Goal: Transaction & Acquisition: Purchase product/service

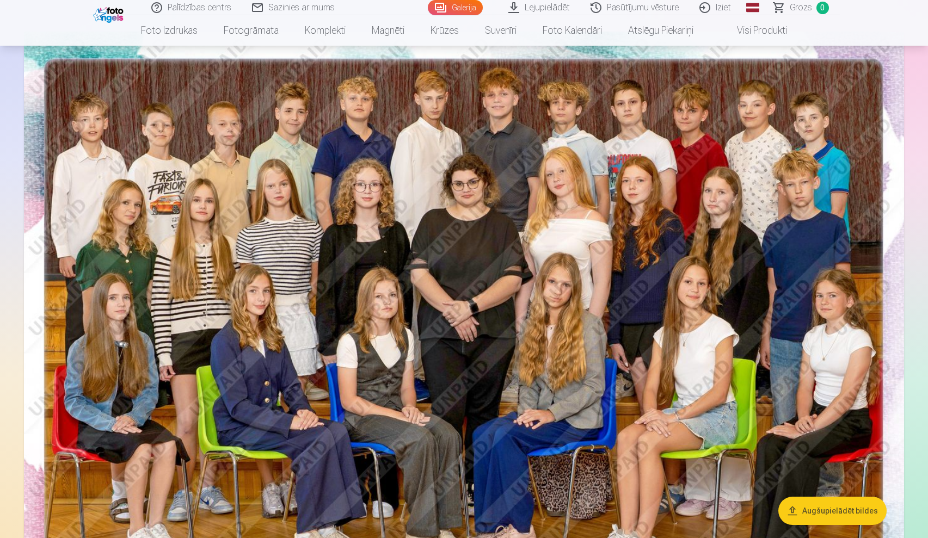
scroll to position [92, 0]
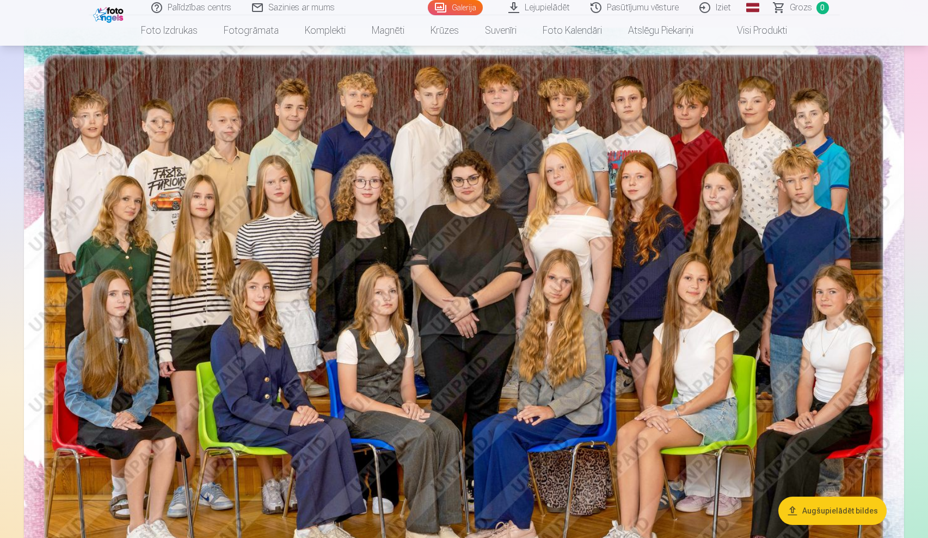
click at [735, 368] on img at bounding box center [464, 321] width 880 height 587
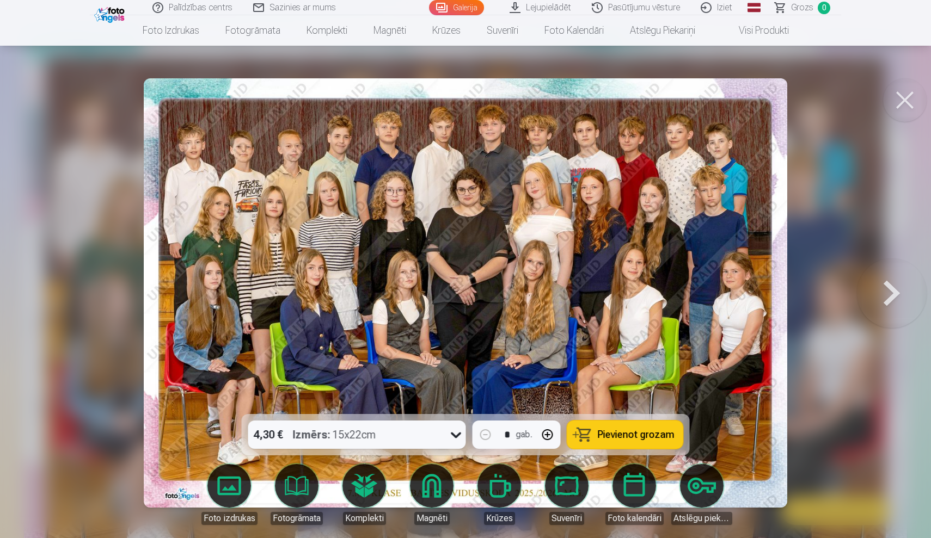
click at [651, 435] on span "Pievienot grozam" at bounding box center [636, 435] width 77 height 10
click at [886, 296] on button at bounding box center [892, 293] width 70 height 220
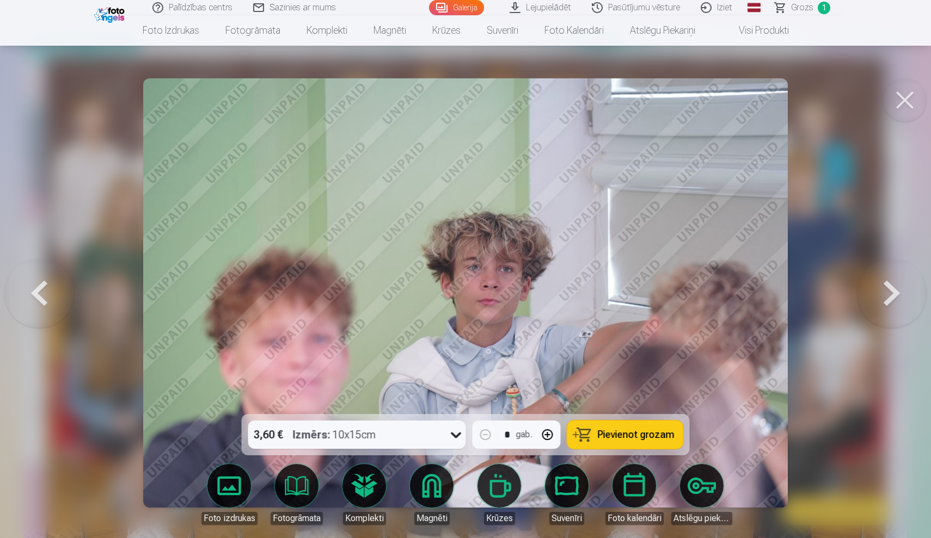
click at [886, 296] on button at bounding box center [892, 293] width 70 height 220
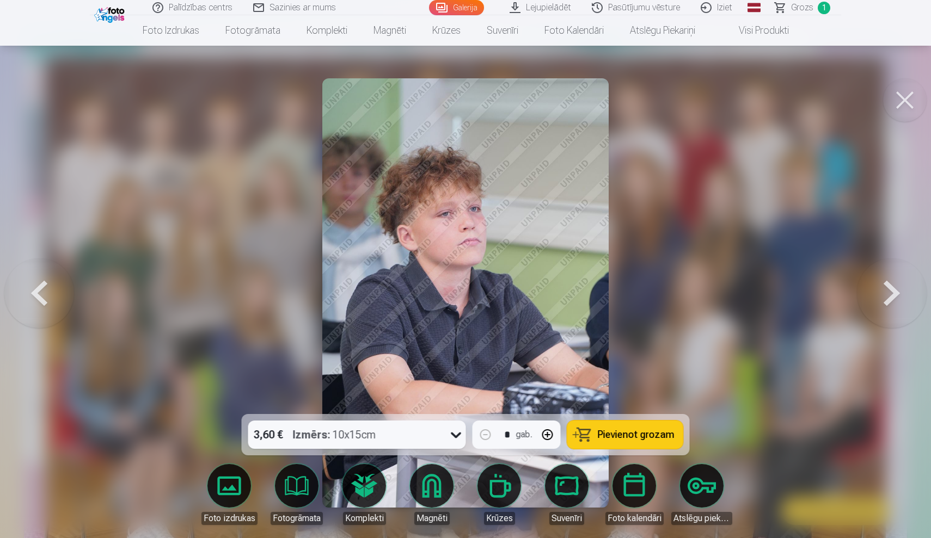
click at [642, 433] on span "Pievienot grozam" at bounding box center [636, 435] width 77 height 10
click at [884, 292] on button at bounding box center [892, 293] width 70 height 220
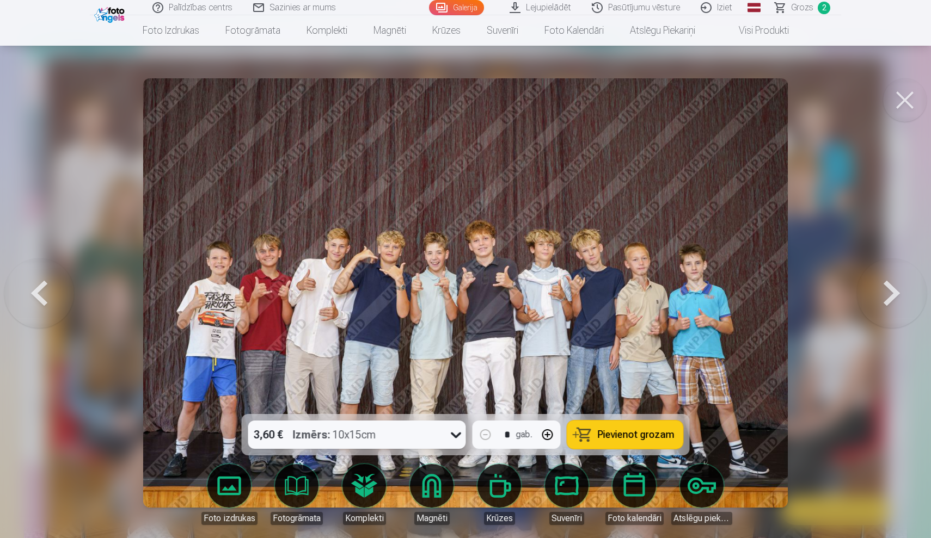
click at [644, 438] on span "Pievienot grozam" at bounding box center [636, 435] width 77 height 10
click at [894, 288] on button at bounding box center [892, 293] width 70 height 220
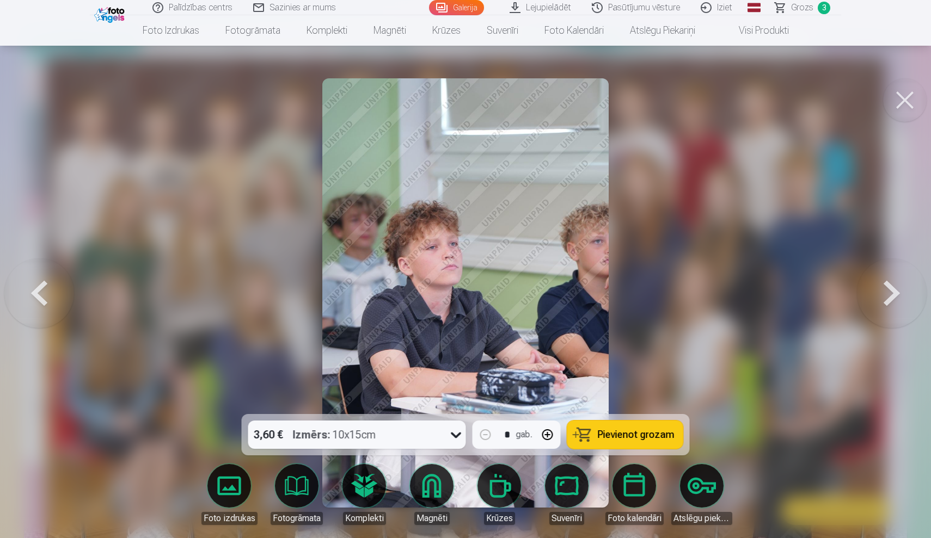
click at [636, 440] on button "Pievienot grozam" at bounding box center [625, 435] width 116 height 28
click at [888, 287] on button at bounding box center [892, 293] width 70 height 220
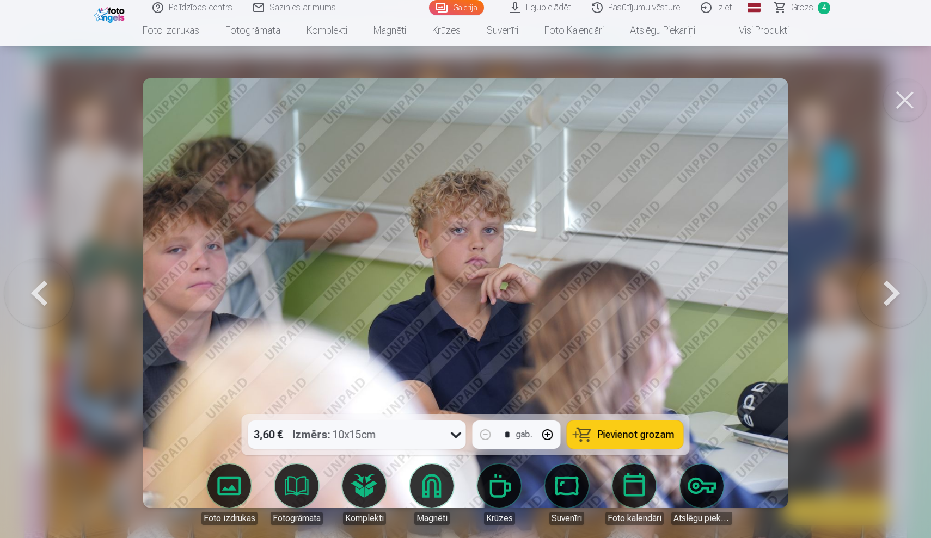
click at [888, 287] on button at bounding box center [892, 293] width 70 height 220
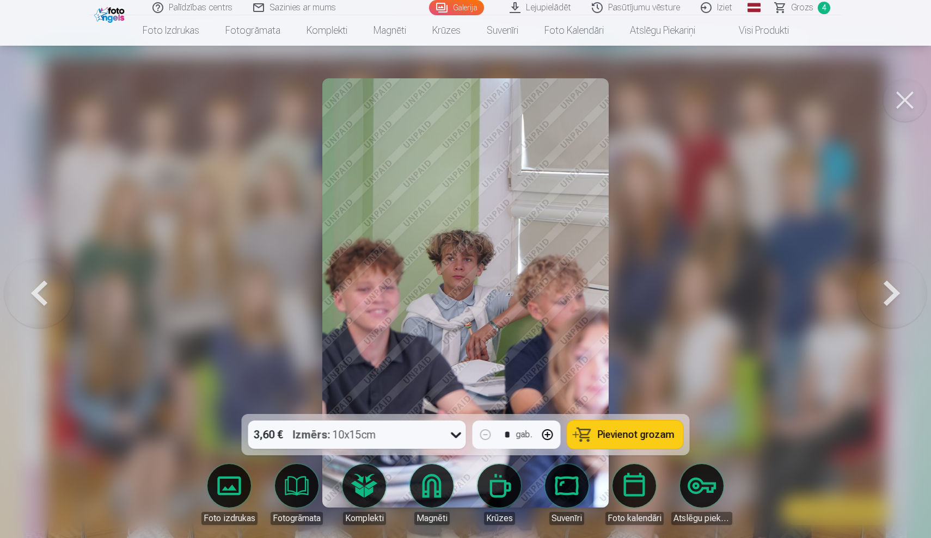
click at [889, 287] on button at bounding box center [892, 293] width 70 height 220
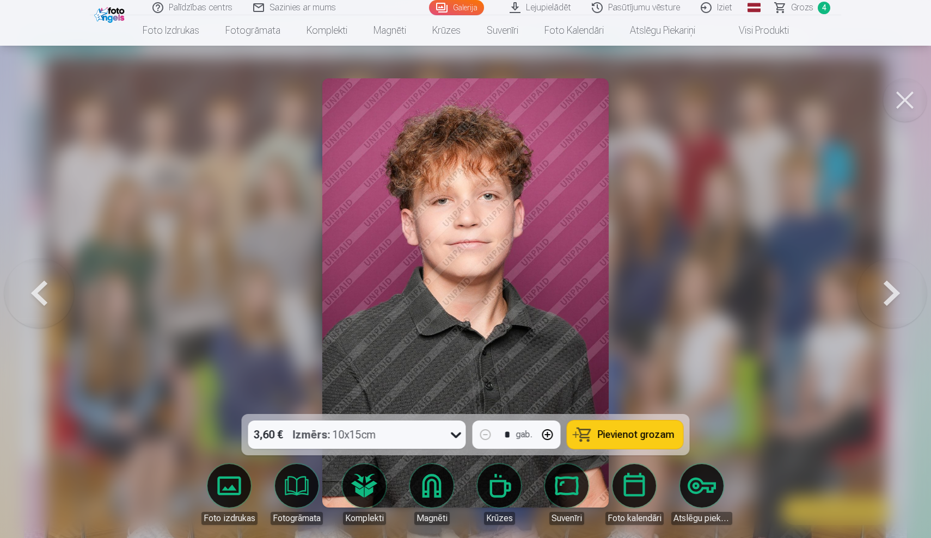
click at [619, 432] on span "Pievienot grozam" at bounding box center [636, 435] width 77 height 10
click at [881, 291] on button at bounding box center [892, 293] width 70 height 220
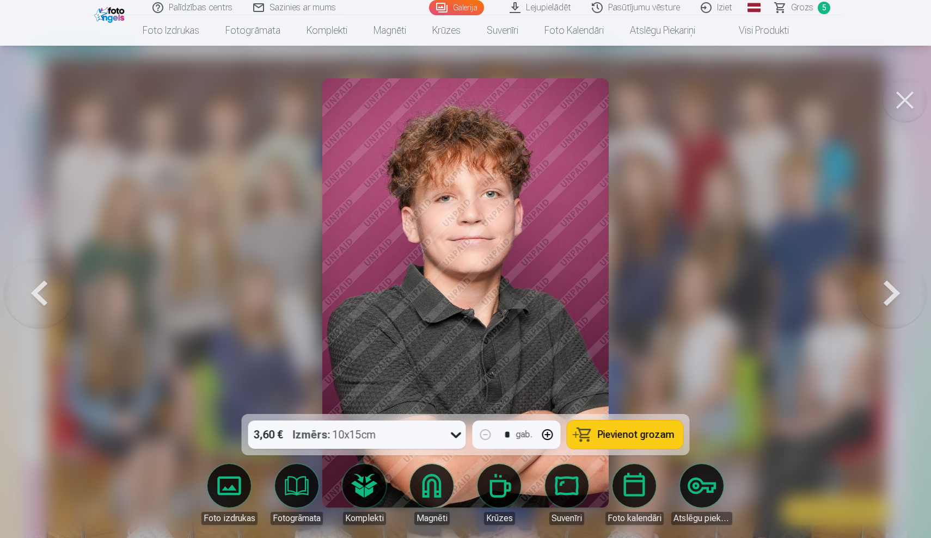
click at [636, 441] on button "Pievienot grozam" at bounding box center [625, 435] width 116 height 28
click at [891, 284] on button at bounding box center [892, 293] width 70 height 220
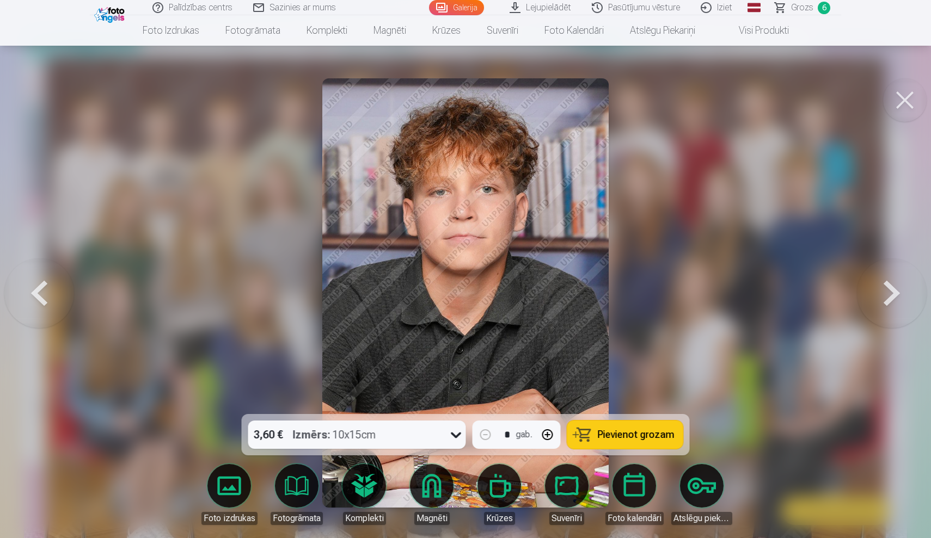
click at [615, 433] on span "Pievienot grozam" at bounding box center [636, 435] width 77 height 10
click at [890, 303] on button at bounding box center [892, 293] width 70 height 220
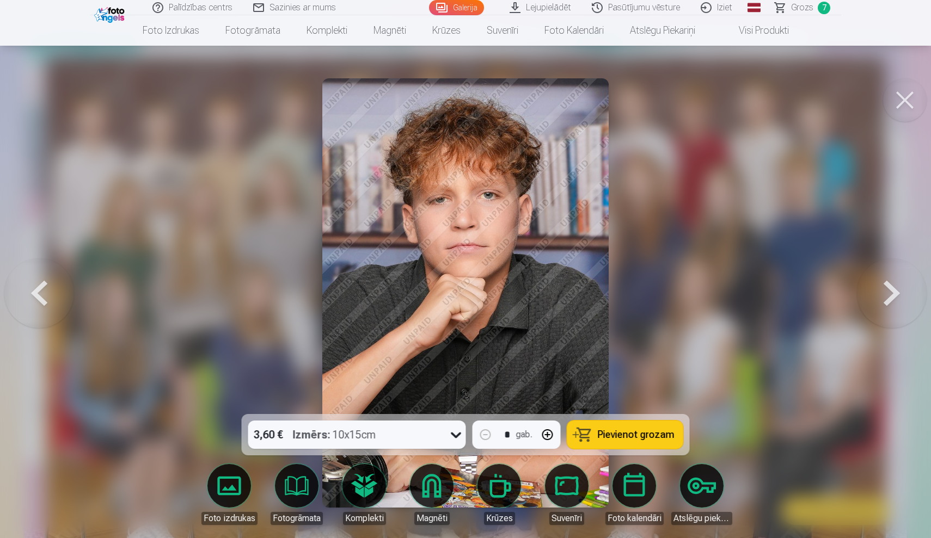
click at [890, 303] on button at bounding box center [892, 293] width 70 height 220
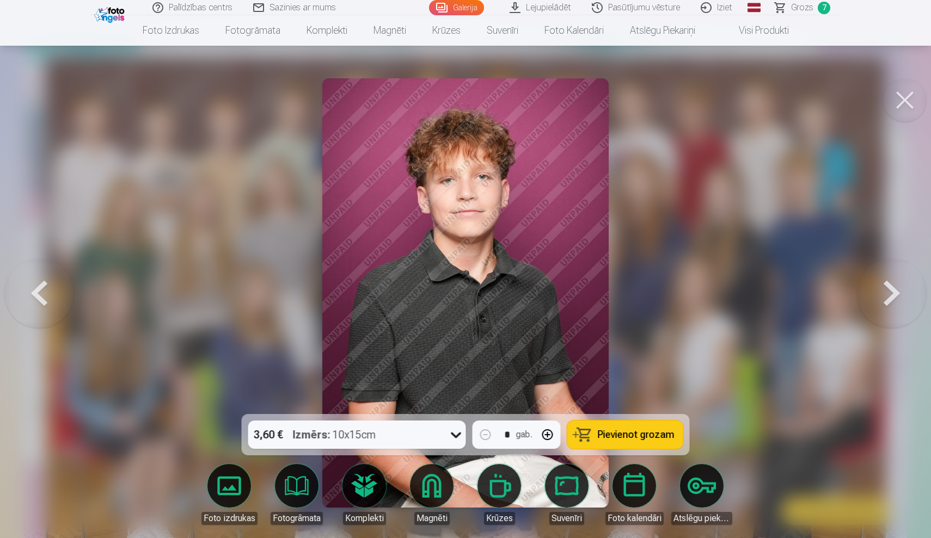
click at [630, 439] on span "Pievienot grozam" at bounding box center [636, 435] width 77 height 10
click at [875, 296] on button at bounding box center [892, 293] width 70 height 220
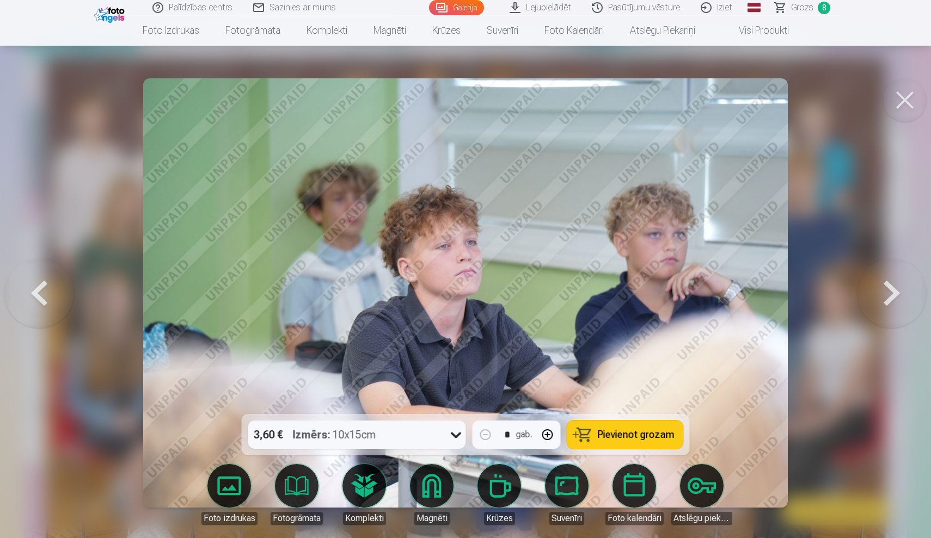
click at [875, 296] on button at bounding box center [892, 293] width 70 height 220
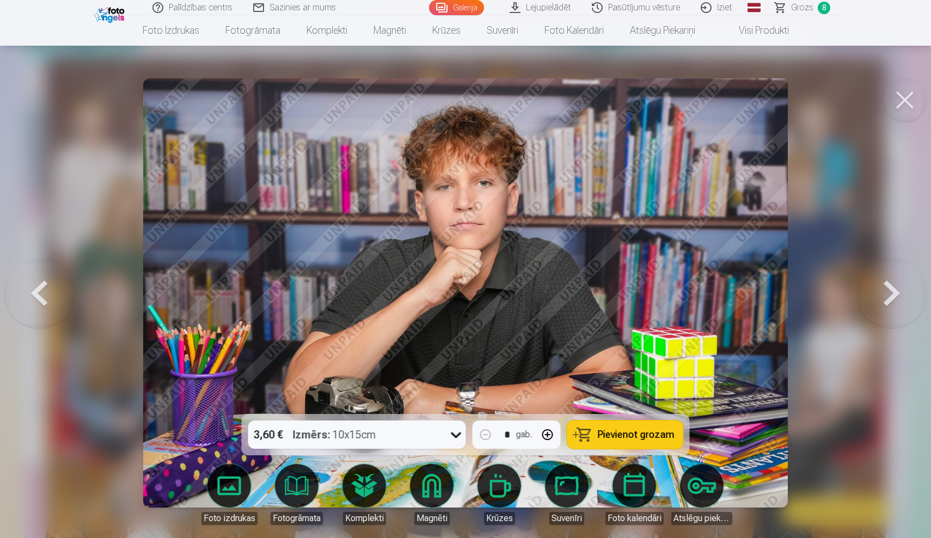
click at [629, 438] on span "Pievienot grozam" at bounding box center [636, 435] width 77 height 10
click at [894, 284] on button at bounding box center [892, 293] width 70 height 220
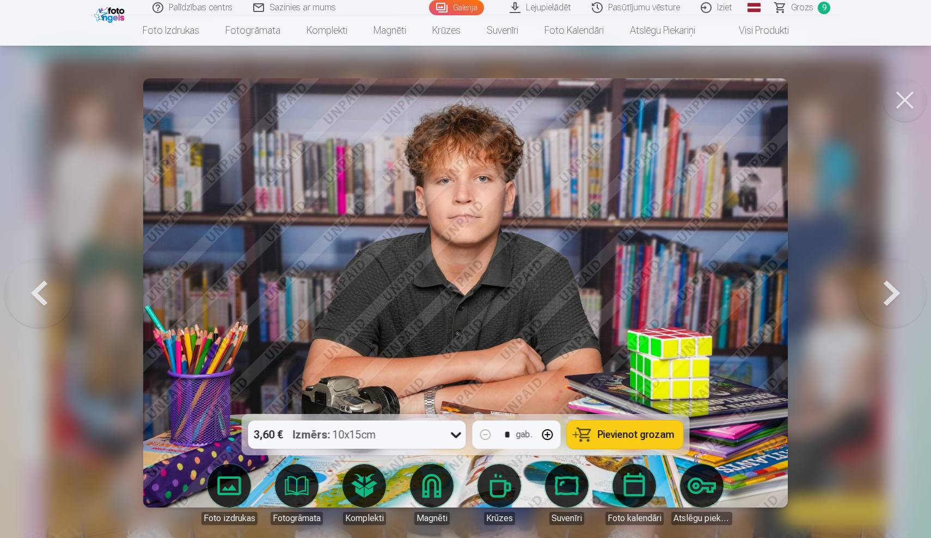
click at [625, 436] on span "Pievienot grozam" at bounding box center [636, 435] width 77 height 10
click at [873, 296] on button at bounding box center [892, 293] width 70 height 220
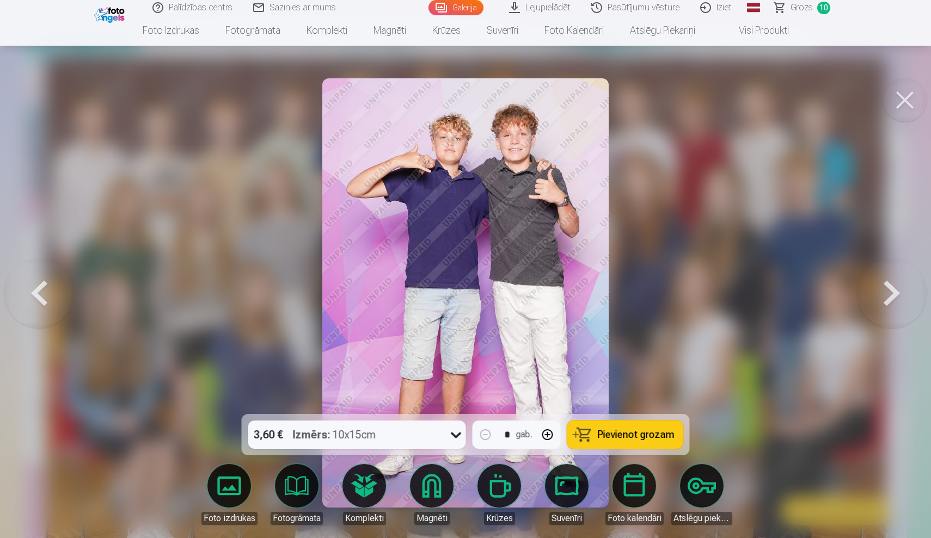
click at [619, 434] on span "Pievienot grozam" at bounding box center [636, 435] width 77 height 10
click at [881, 291] on button at bounding box center [892, 293] width 70 height 220
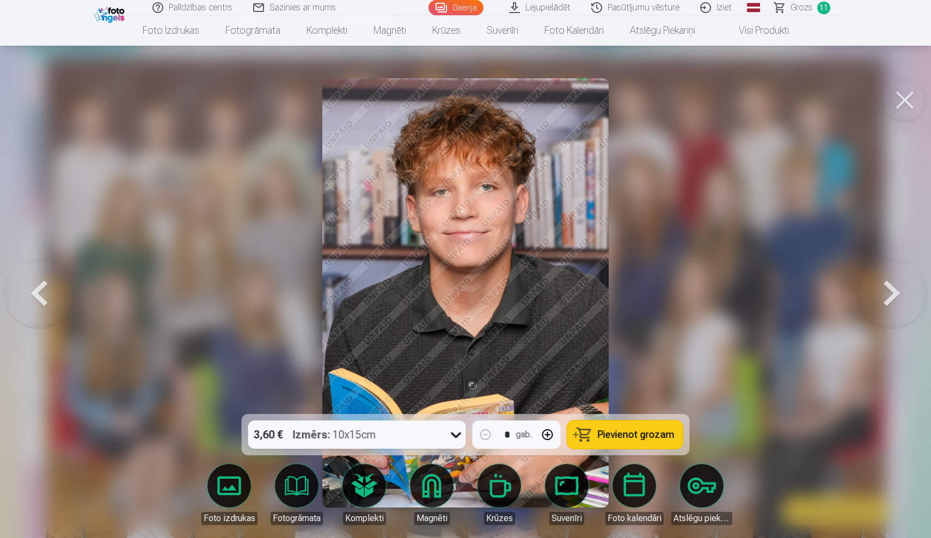
click at [632, 434] on span "Pievienot grozam" at bounding box center [636, 435] width 77 height 10
click at [900, 290] on button at bounding box center [892, 293] width 70 height 220
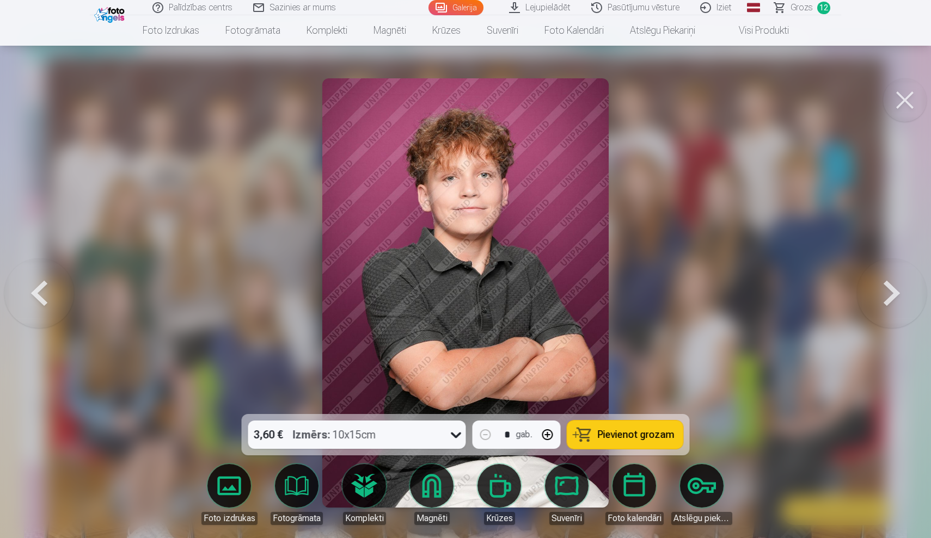
click at [638, 438] on span "Pievienot grozam" at bounding box center [636, 435] width 77 height 10
click at [889, 296] on button at bounding box center [892, 293] width 70 height 220
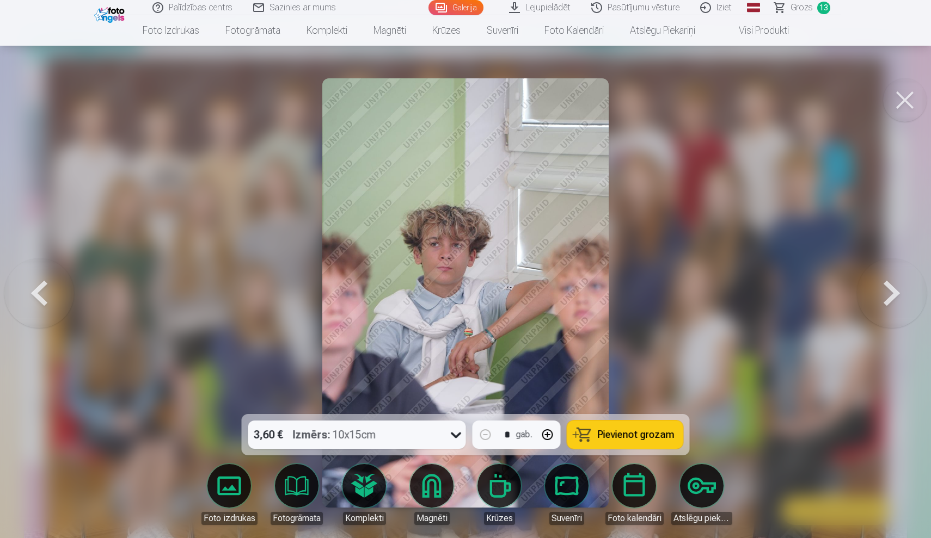
click at [889, 296] on button at bounding box center [892, 293] width 70 height 220
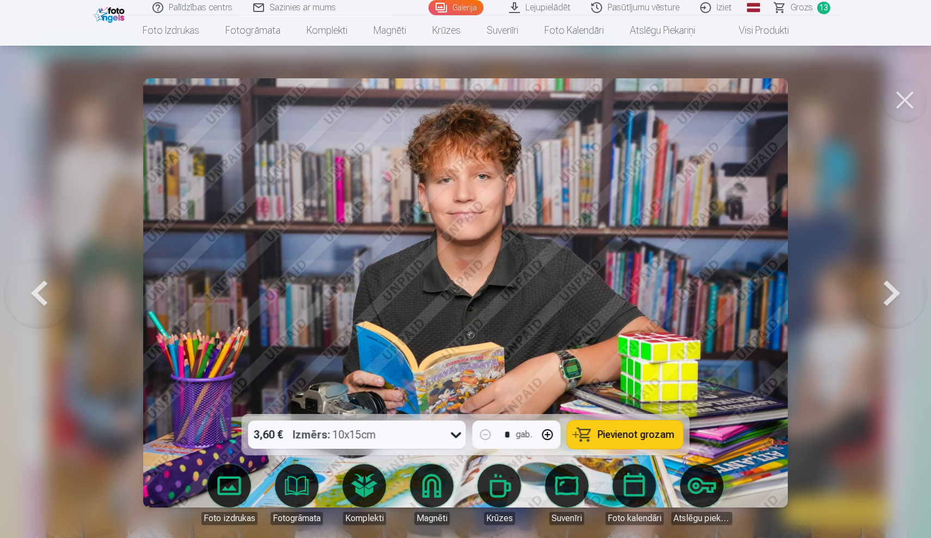
click at [644, 434] on span "Pievienot grozam" at bounding box center [636, 435] width 77 height 10
click at [883, 299] on button at bounding box center [892, 293] width 70 height 220
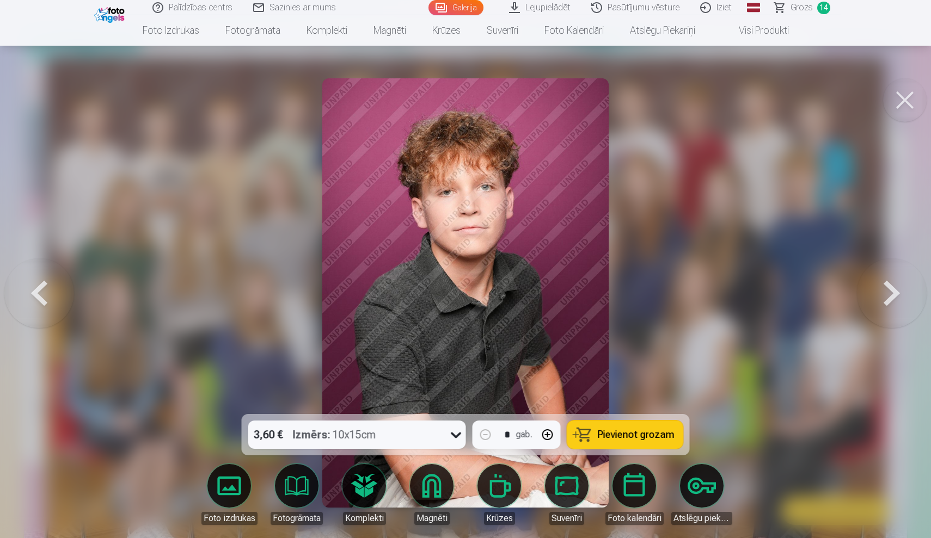
click at [620, 433] on span "Pievienot grozam" at bounding box center [636, 435] width 77 height 10
click at [890, 292] on button at bounding box center [892, 293] width 70 height 220
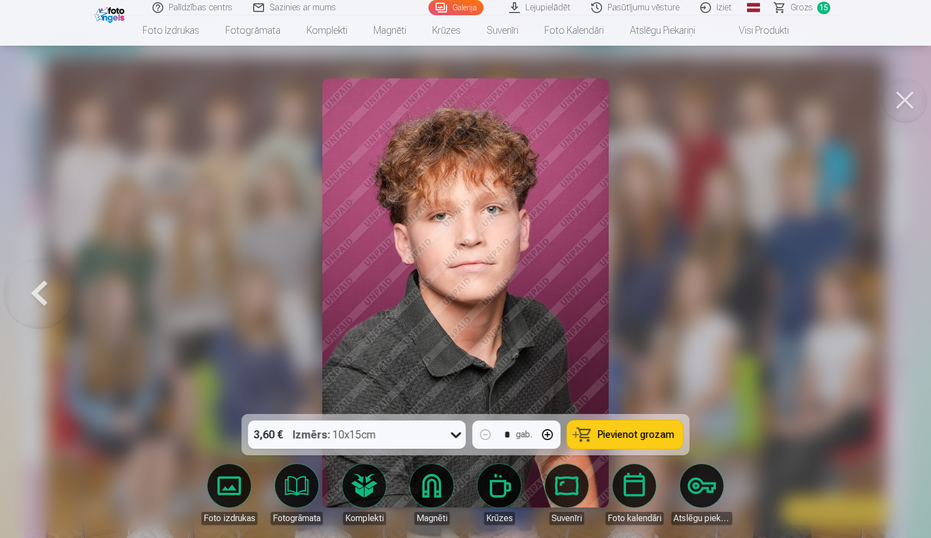
click at [890, 292] on div at bounding box center [465, 269] width 931 height 538
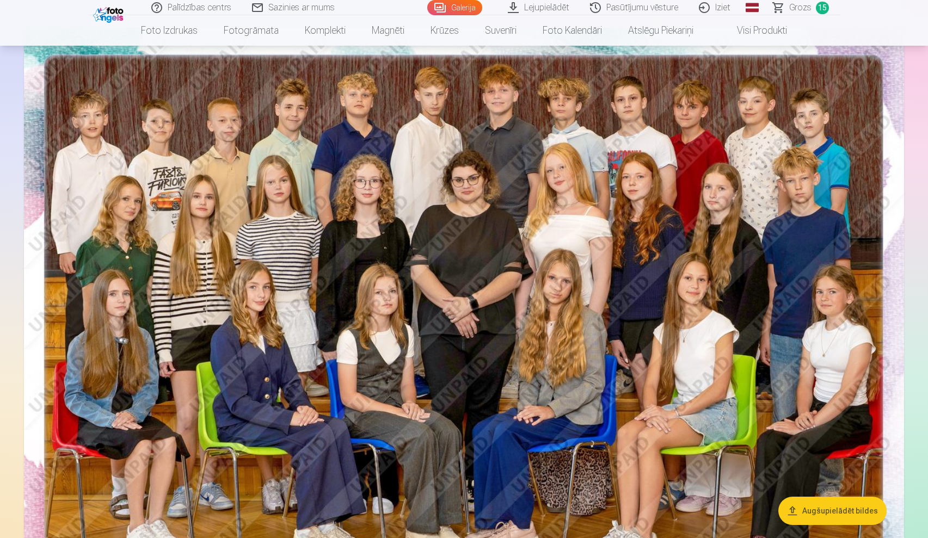
click at [806, 9] on span "Grozs" at bounding box center [800, 7] width 22 height 13
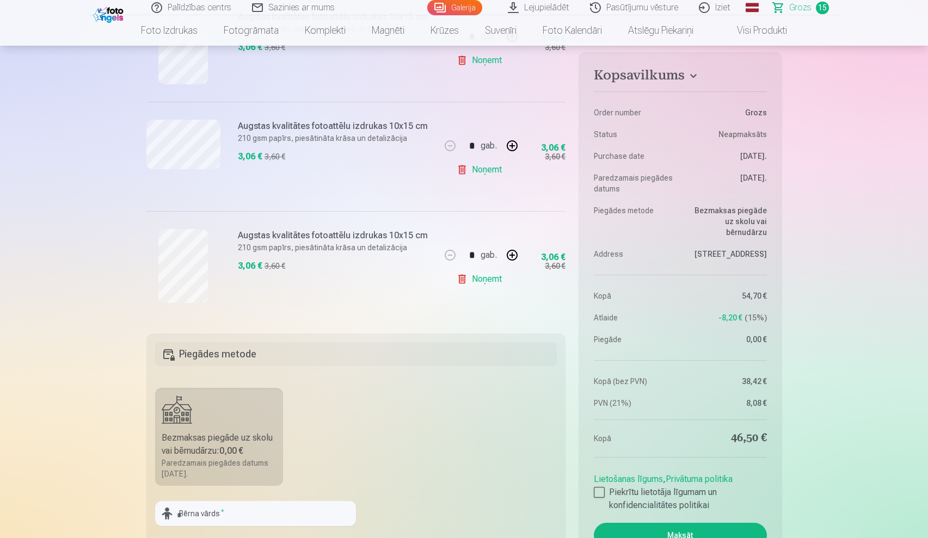
scroll to position [1591, 0]
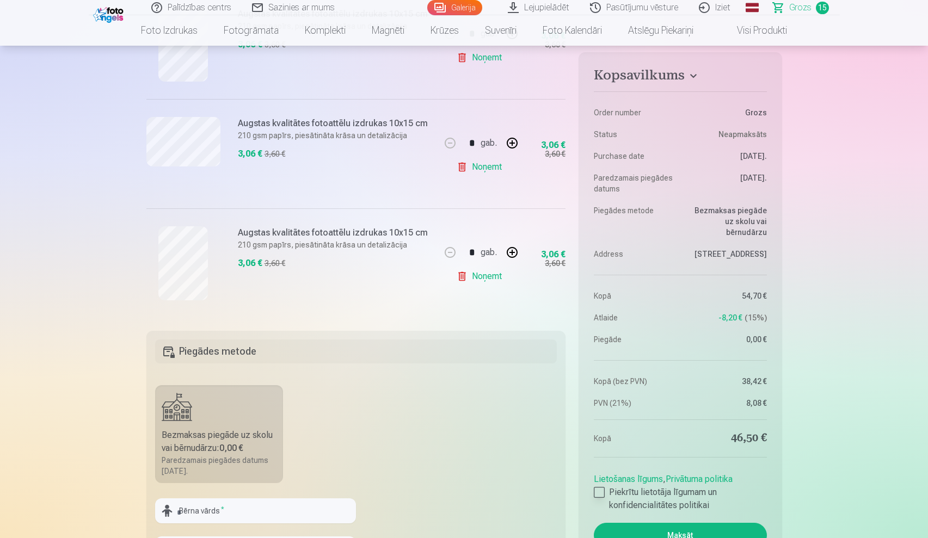
click at [597, 492] on div at bounding box center [599, 492] width 11 height 11
click at [644, 530] on button "Maksāt" at bounding box center [680, 535] width 173 height 25
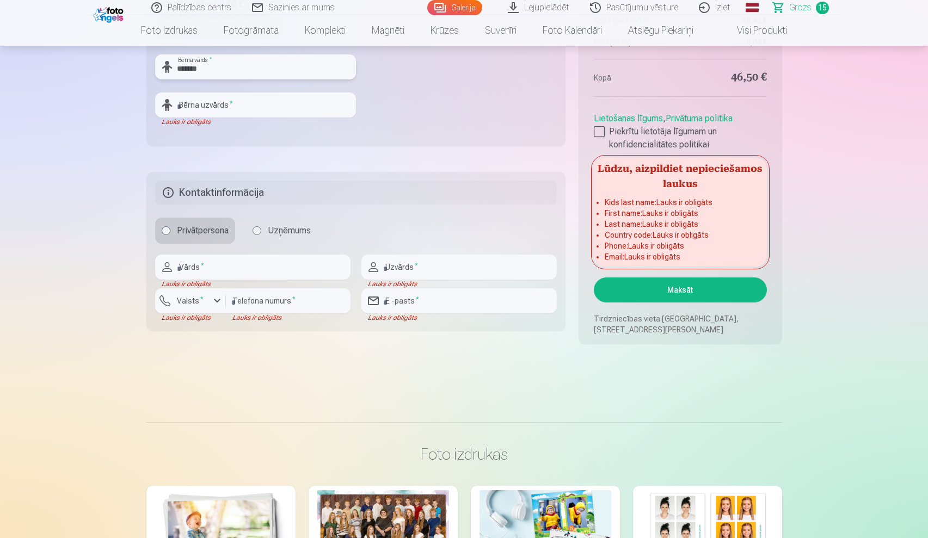
type input "*******"
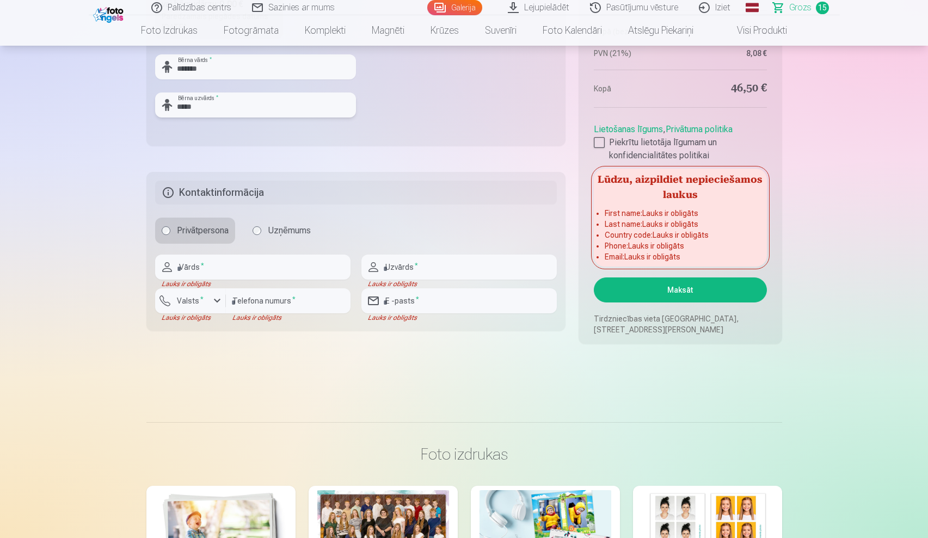
type input "*****"
click at [319, 127] on fieldset "Piegādes metode Bezmaksas piegāde uz skolu vai bērnudārzu : 0,00 € Paredzamais …" at bounding box center [356, 16] width 420 height 259
click at [268, 263] on input "text" at bounding box center [252, 267] width 195 height 25
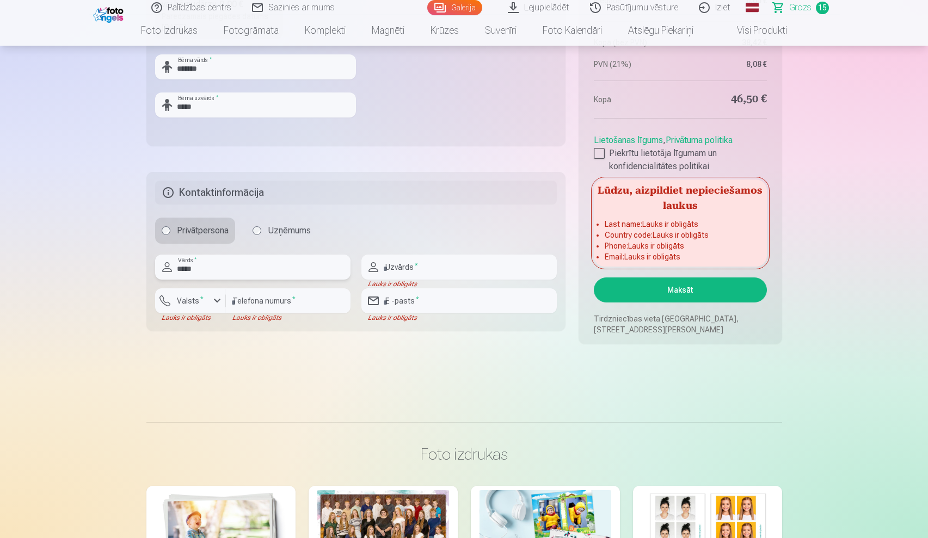
type input "*****"
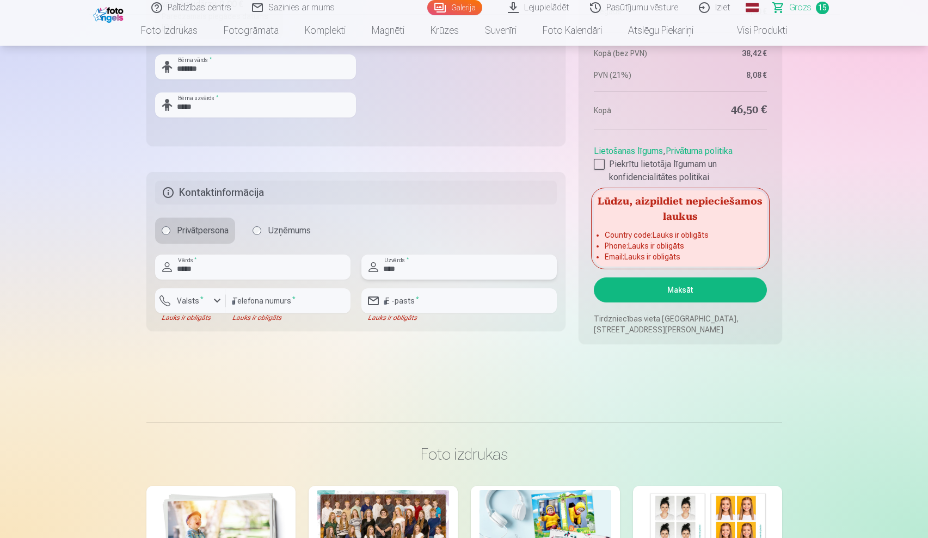
type input "****"
click at [214, 299] on div "button" at bounding box center [217, 300] width 13 height 13
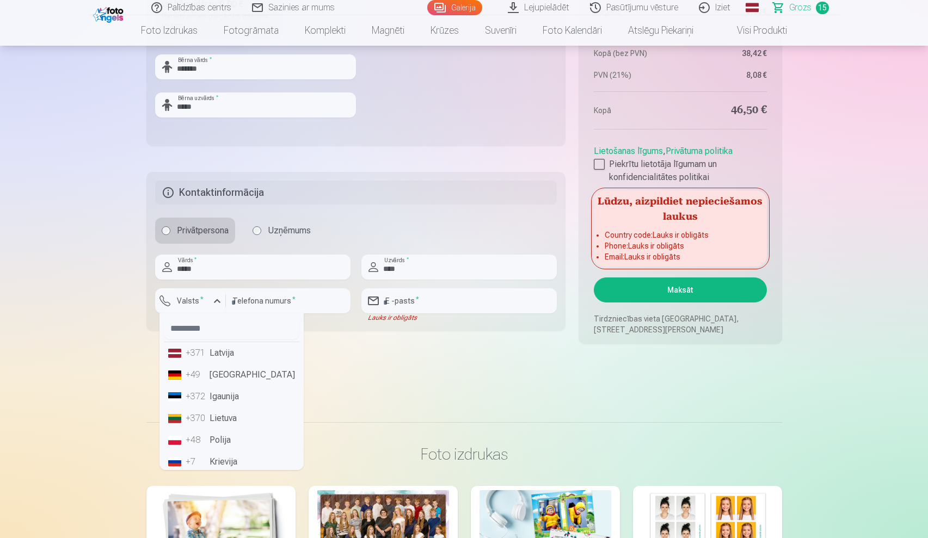
click at [219, 353] on li "+371 Latvija" at bounding box center [232, 353] width 136 height 22
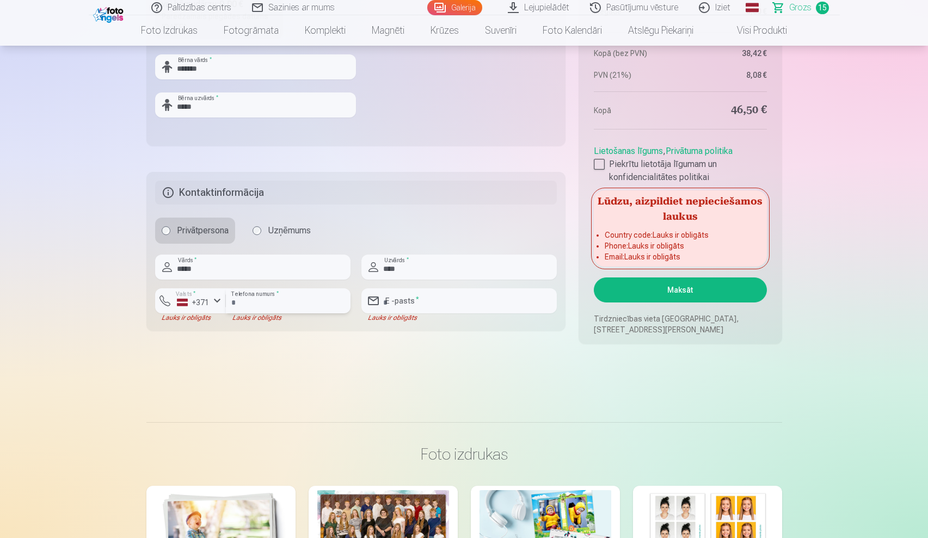
click at [261, 306] on input "number" at bounding box center [288, 300] width 125 height 25
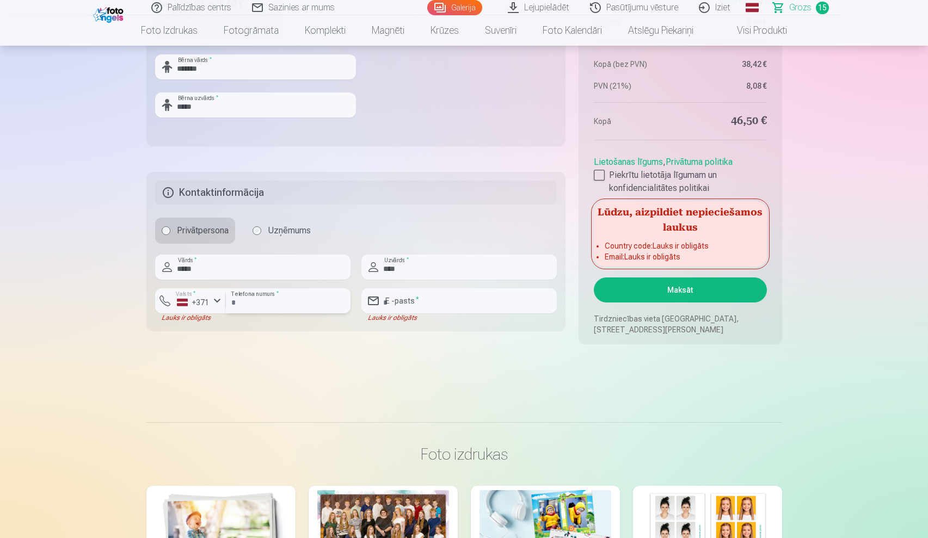
type input "********"
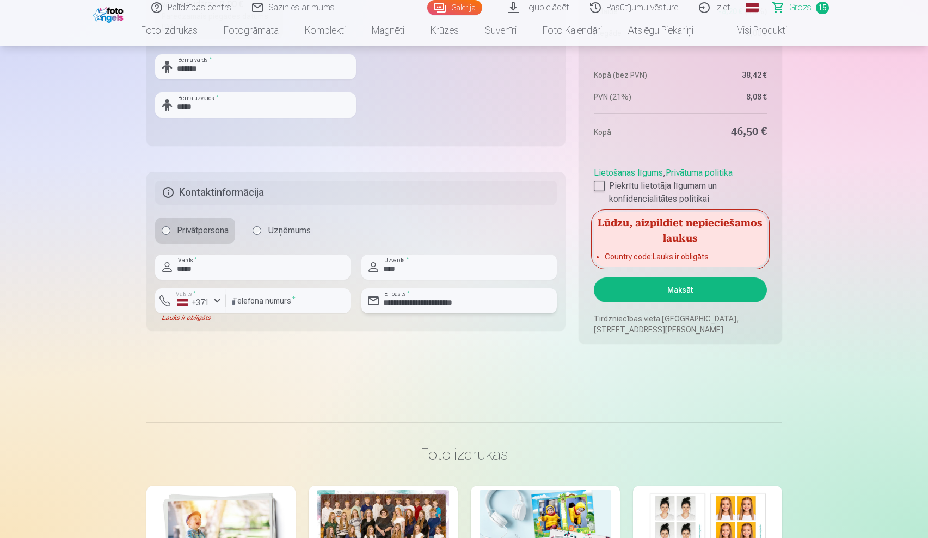
type input "**********"
click at [654, 288] on button "Maksāt" at bounding box center [680, 290] width 173 height 25
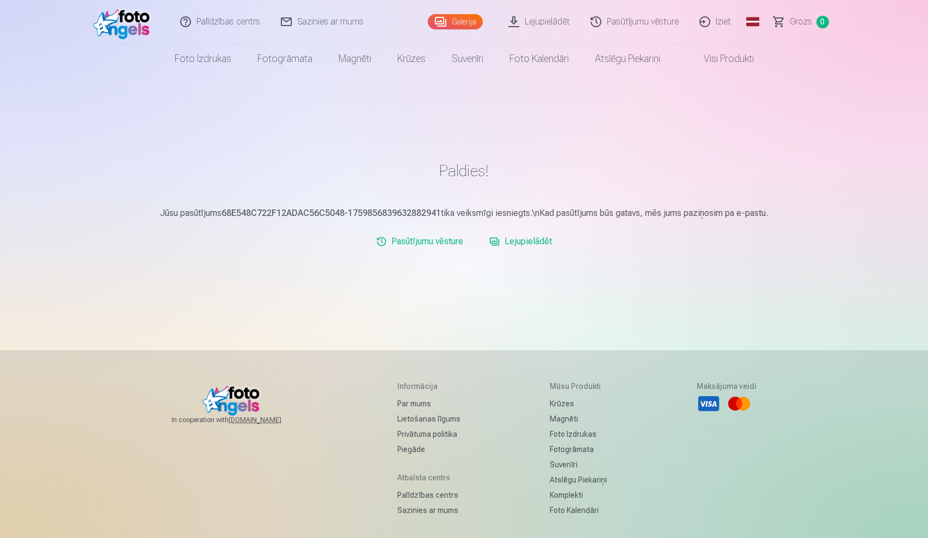
click at [534, 243] on link "Lejupielādēt" at bounding box center [520, 242] width 71 height 22
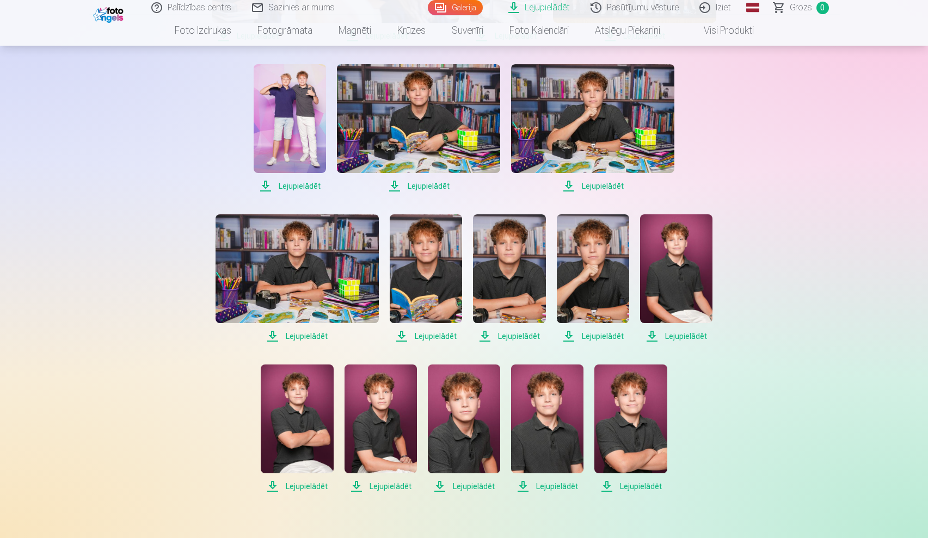
scroll to position [512, 0]
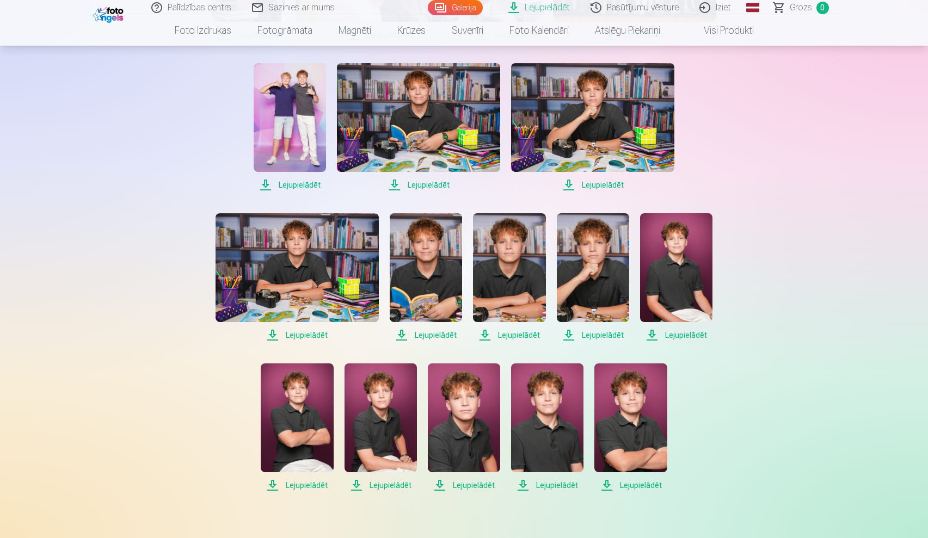
click at [608, 339] on span "Lejupielādēt" at bounding box center [593, 335] width 72 height 13
click at [298, 335] on span "Lejupielādēt" at bounding box center [297, 335] width 163 height 13
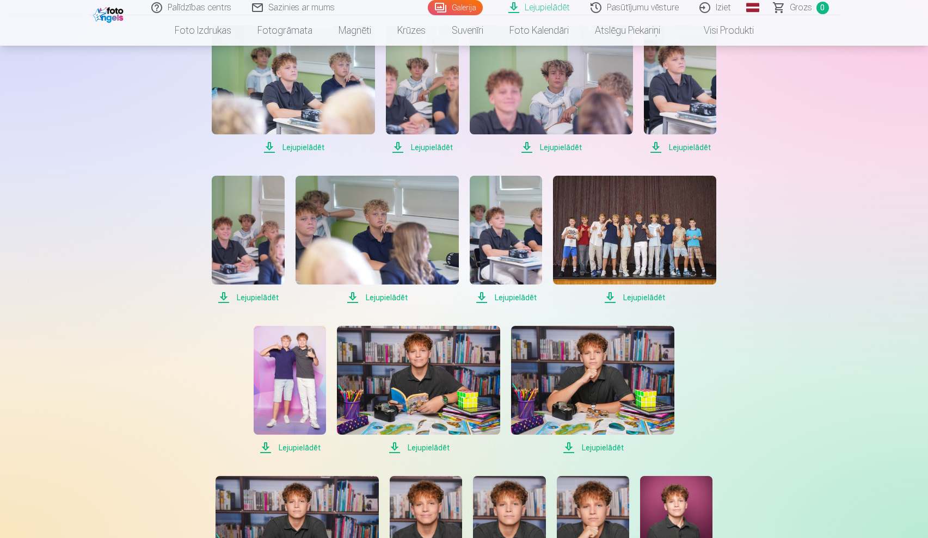
scroll to position [251, 0]
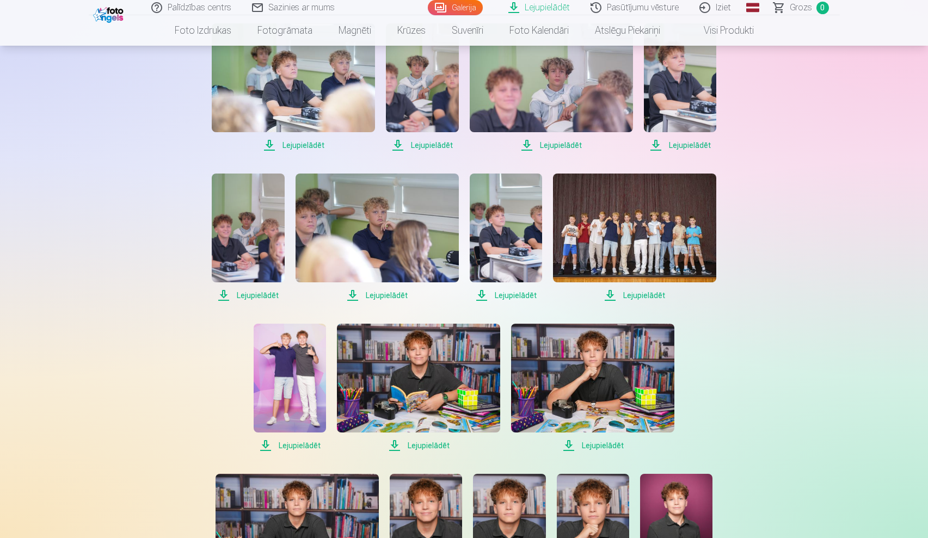
click at [240, 297] on span "Lejupielādēt" at bounding box center [248, 295] width 72 height 13
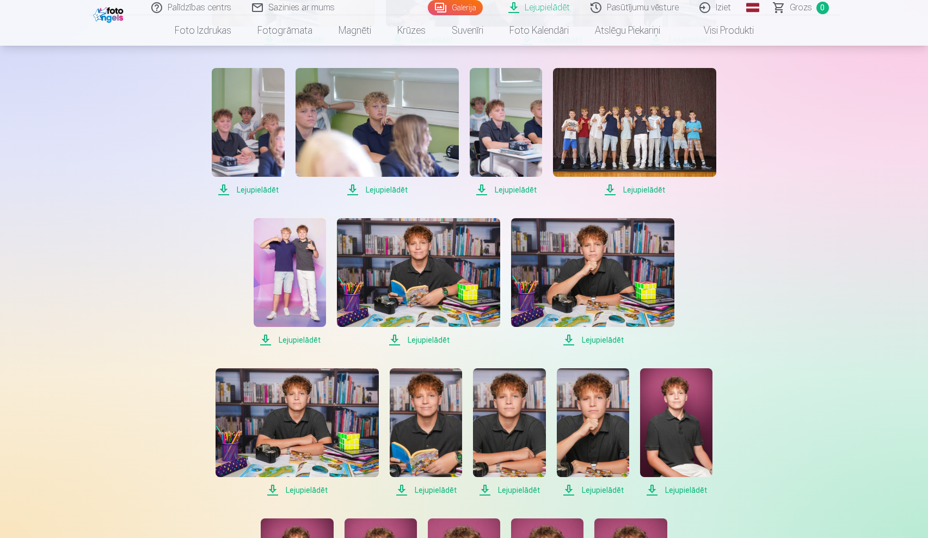
scroll to position [375, 0]
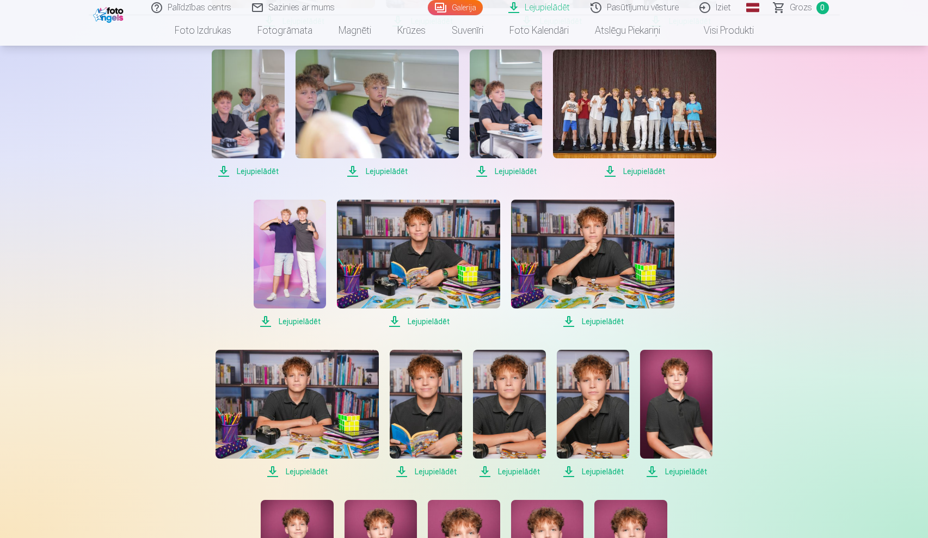
click at [423, 319] on span "Lejupielādēt" at bounding box center [418, 321] width 163 height 13
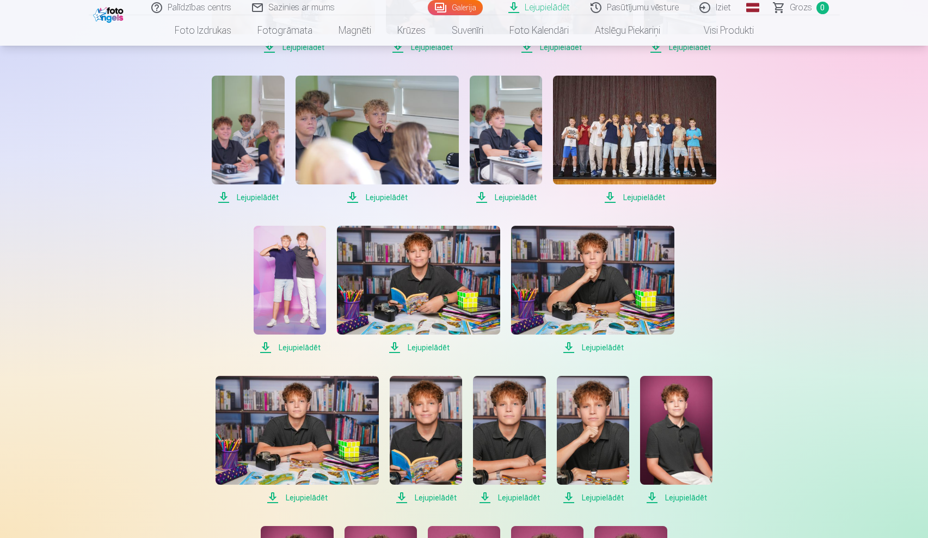
scroll to position [344, 0]
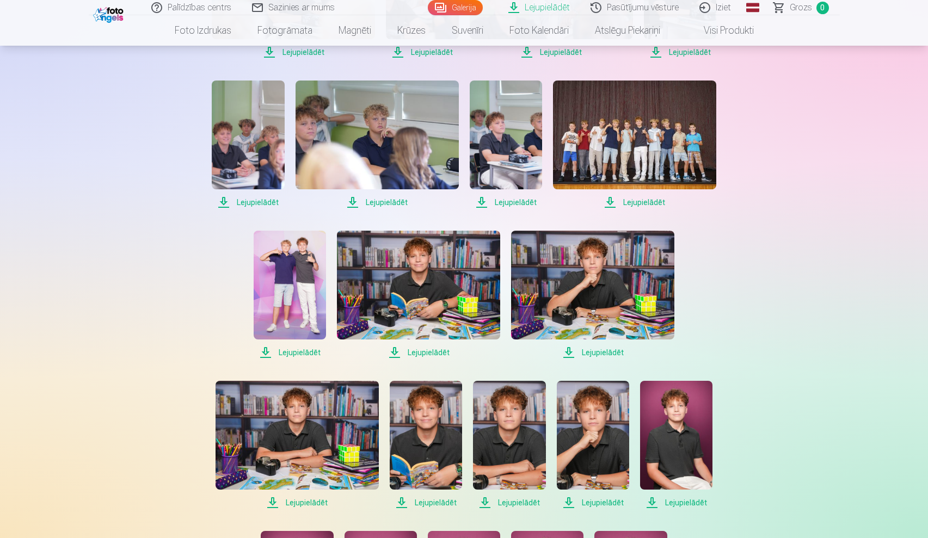
click at [609, 352] on span "Lejupielādēt" at bounding box center [592, 352] width 163 height 13
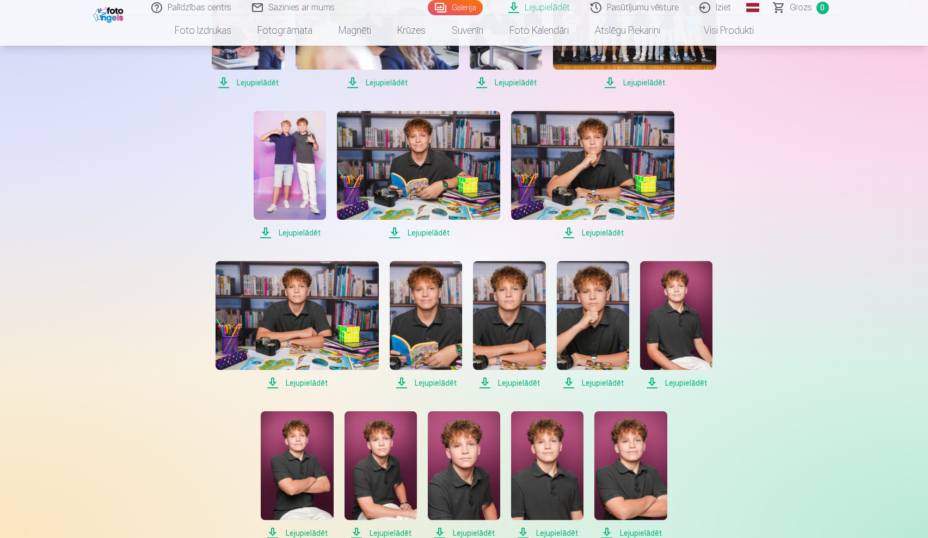
scroll to position [467, 0]
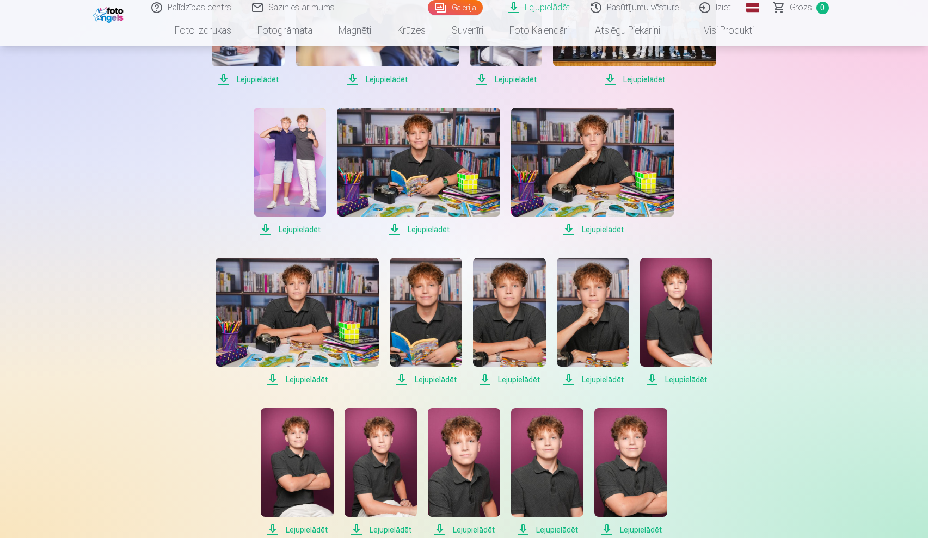
click at [722, 4] on link "Iziet" at bounding box center [716, 7] width 52 height 15
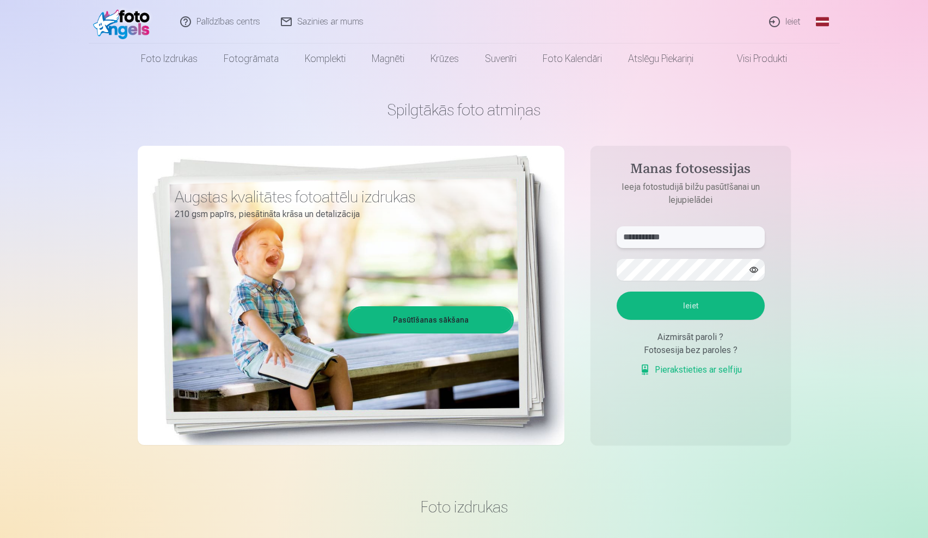
type input "**********"
click at [690, 306] on button "Ieiet" at bounding box center [691, 306] width 148 height 28
